Goal: Check status: Check status

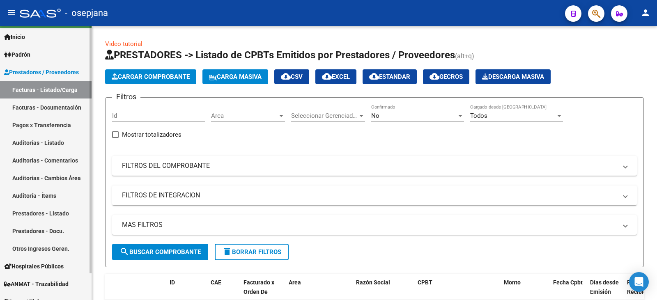
scroll to position [30, 0]
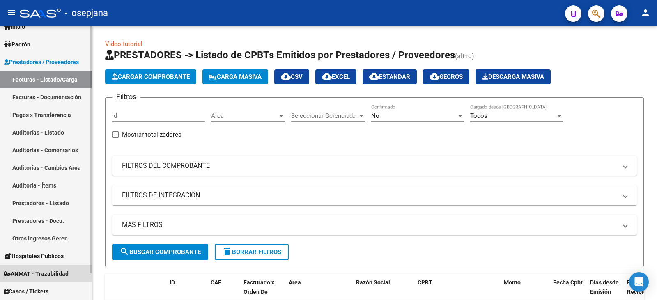
drag, startPoint x: 32, startPoint y: 272, endPoint x: 55, endPoint y: 255, distance: 28.7
click at [32, 272] on span "ANMAT - Trazabilidad" at bounding box center [36, 273] width 64 height 9
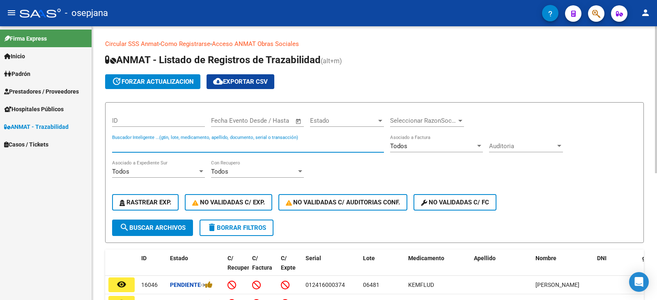
click at [169, 144] on input "Buscador Inteligente ...(gtin, lote, medicamento, apellido, documento, serial o…" at bounding box center [248, 146] width 272 height 7
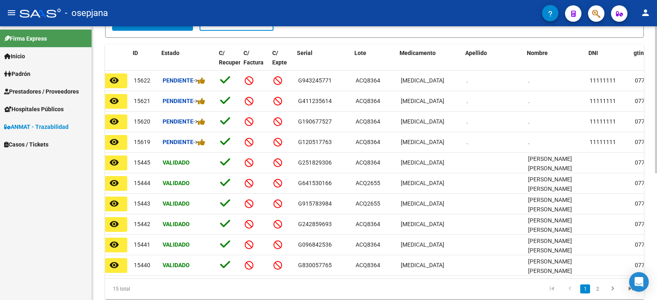
scroll to position [0, 3]
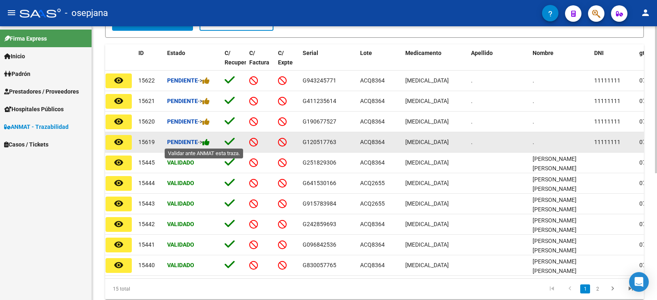
click at [210, 143] on icon at bounding box center [205, 142] width 7 height 8
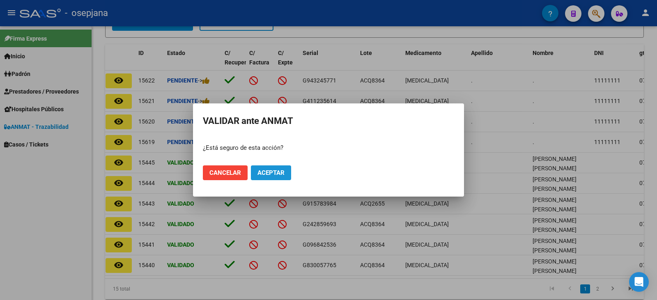
click at [271, 175] on span "Aceptar" at bounding box center [270, 172] width 27 height 7
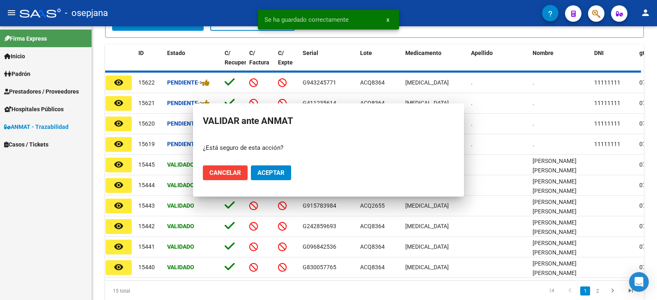
scroll to position [206, 0]
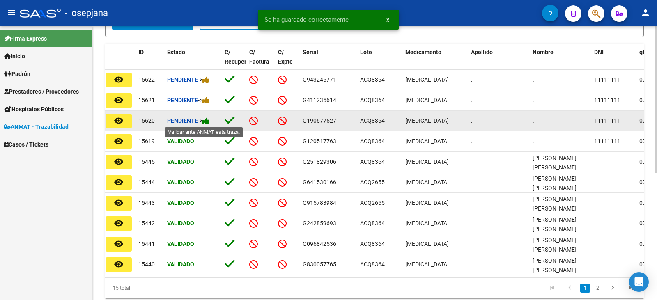
click at [210, 122] on icon at bounding box center [205, 121] width 7 height 8
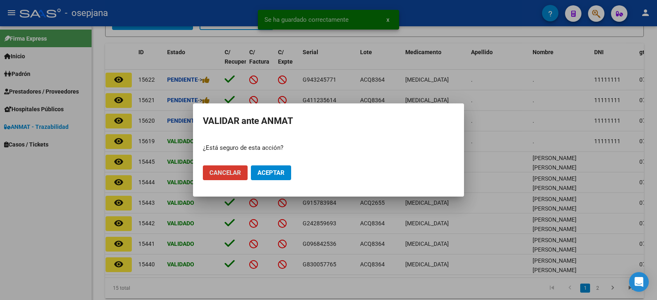
click at [276, 176] on span "Aceptar" at bounding box center [270, 172] width 27 height 7
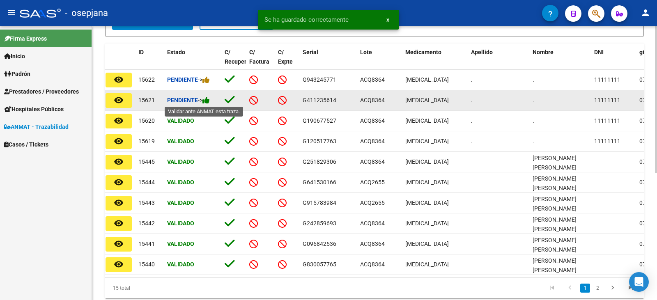
click at [209, 101] on icon at bounding box center [205, 101] width 7 height 8
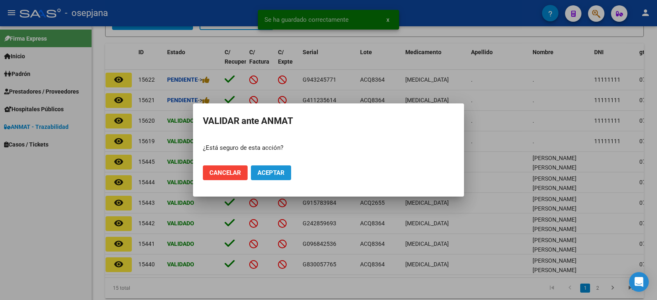
click at [276, 173] on span "Aceptar" at bounding box center [270, 172] width 27 height 7
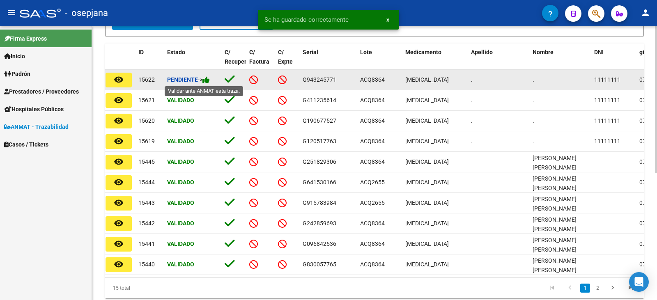
click at [209, 80] on icon at bounding box center [205, 80] width 7 height 8
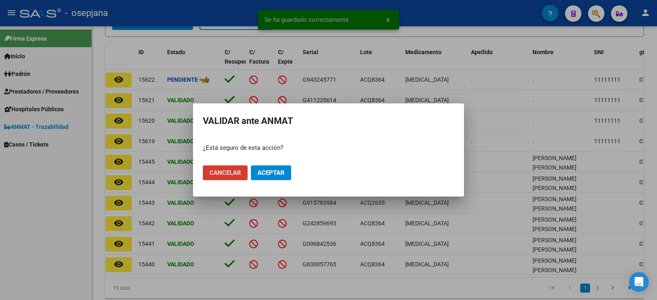
click at [280, 176] on span "Aceptar" at bounding box center [270, 172] width 27 height 7
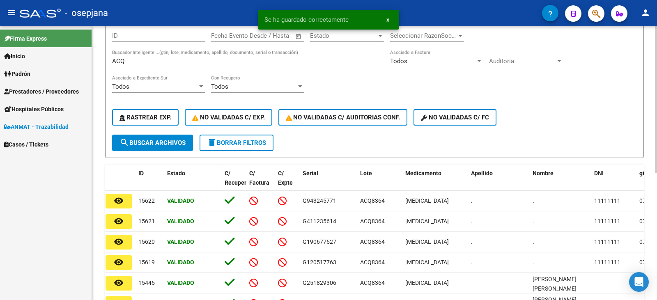
scroll to position [83, 0]
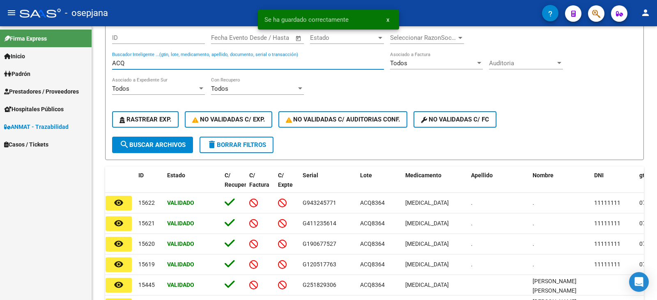
drag, startPoint x: 132, startPoint y: 62, endPoint x: 73, endPoint y: 58, distance: 59.3
click at [73, 58] on mat-sidenav-container "Firma Express Inicio Calendario SSS Instructivos Contacto OS Padrón Afiliados E…" at bounding box center [328, 163] width 657 height 274
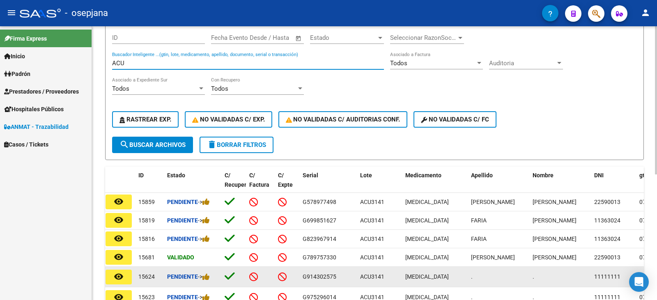
scroll to position [124, 0]
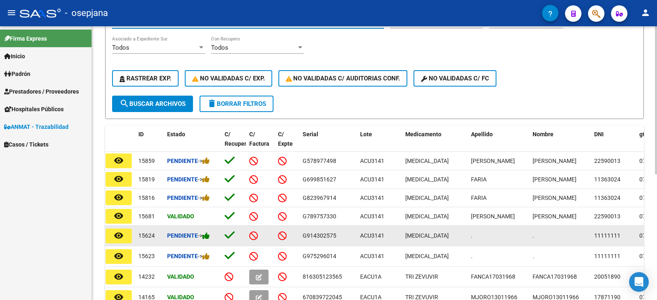
type input "ACU"
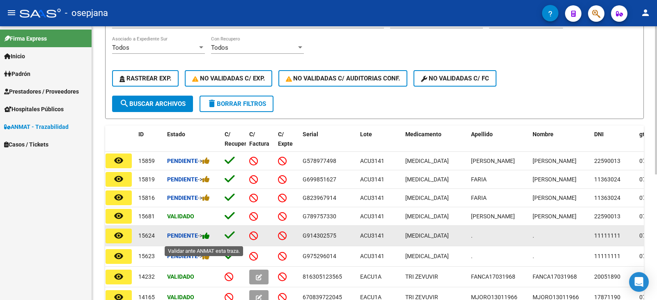
click at [209, 240] on icon at bounding box center [205, 236] width 7 height 8
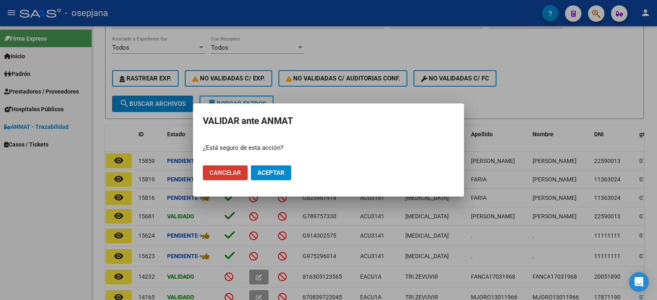
click at [280, 175] on span "Aceptar" at bounding box center [270, 172] width 27 height 7
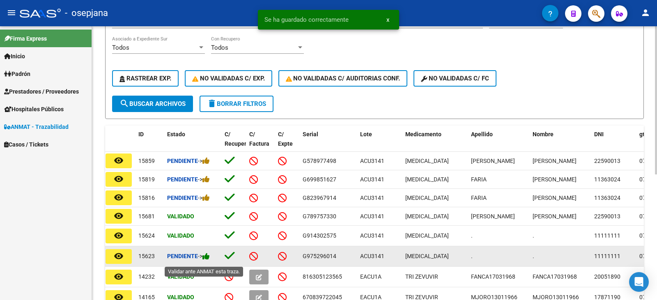
click at [209, 260] on icon at bounding box center [205, 257] width 7 height 8
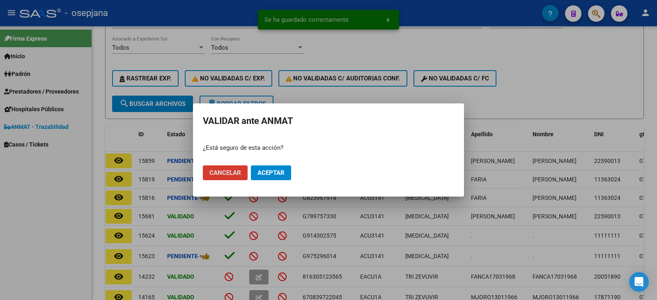
click at [284, 173] on span "Aceptar" at bounding box center [270, 172] width 27 height 7
